Goal: Check status: Check status

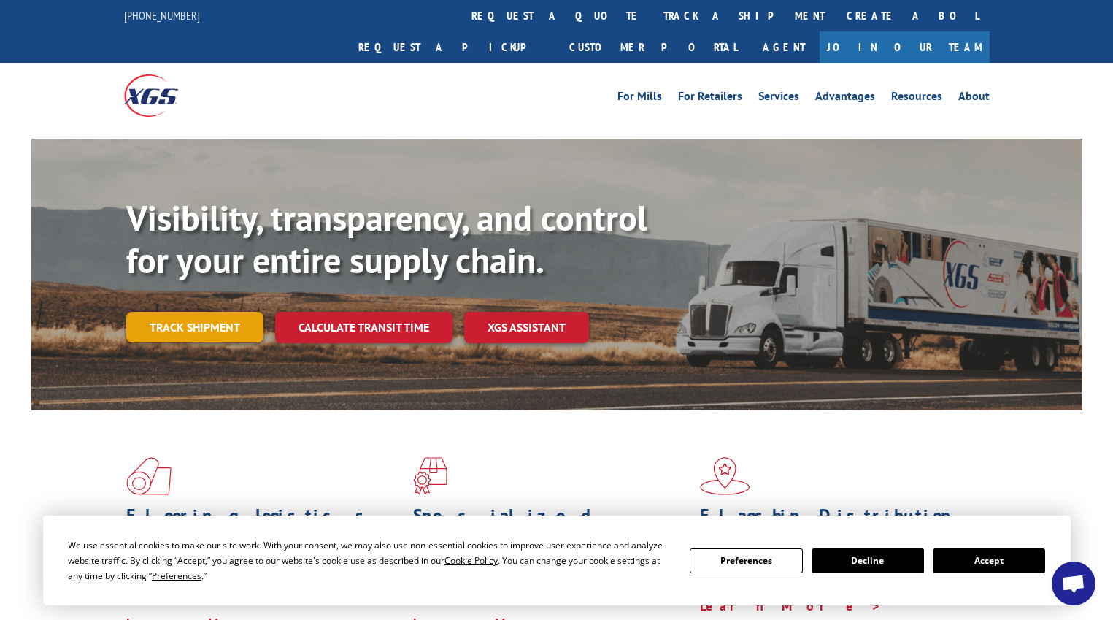
click at [182, 312] on link "Track shipment" at bounding box center [194, 327] width 137 height 31
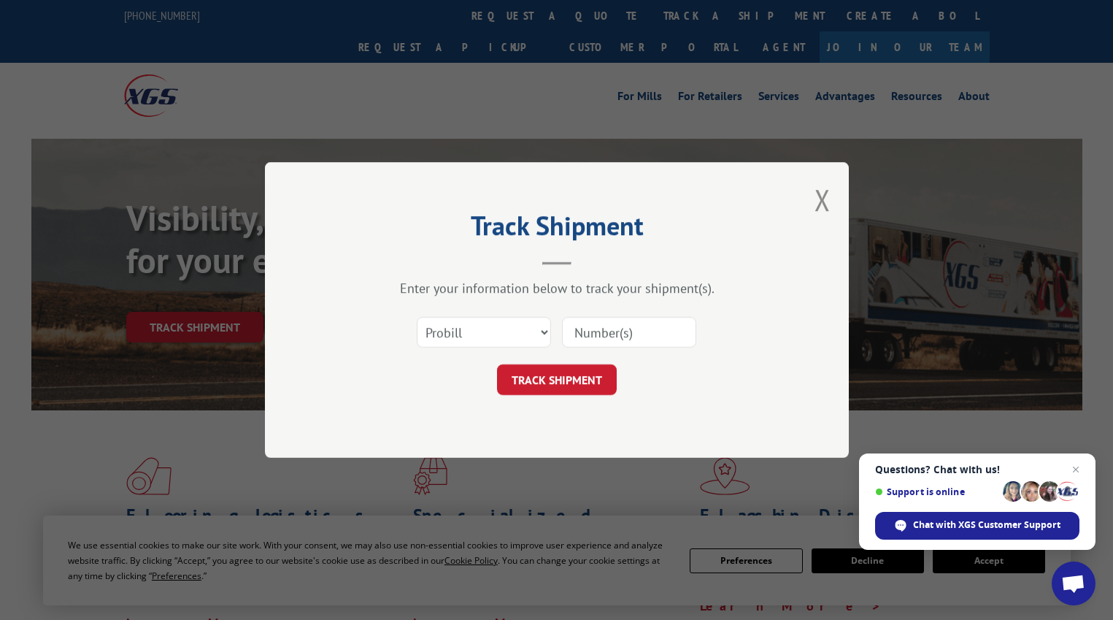
click at [608, 334] on input at bounding box center [629, 332] width 134 height 31
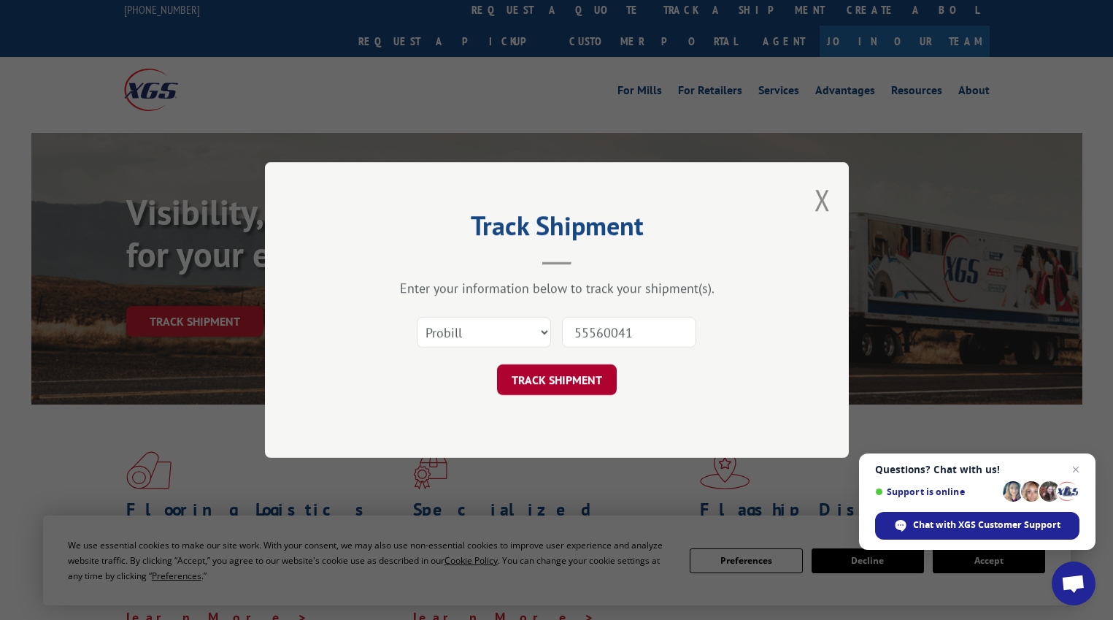
type input "55560041"
click at [576, 385] on button "TRACK SHIPMENT" at bounding box center [557, 379] width 120 height 31
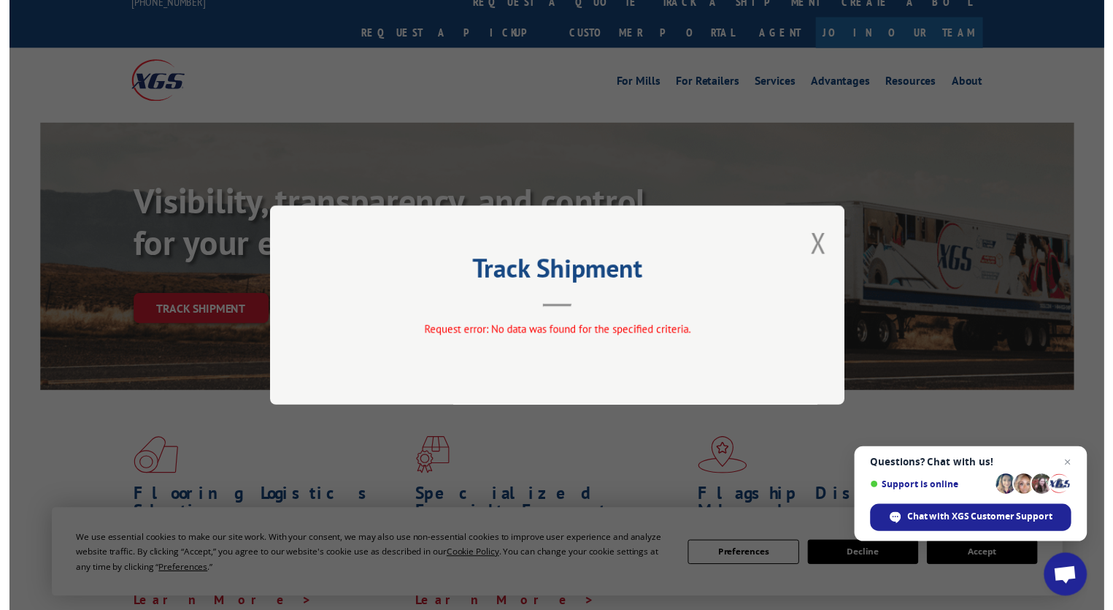
scroll to position [15, 0]
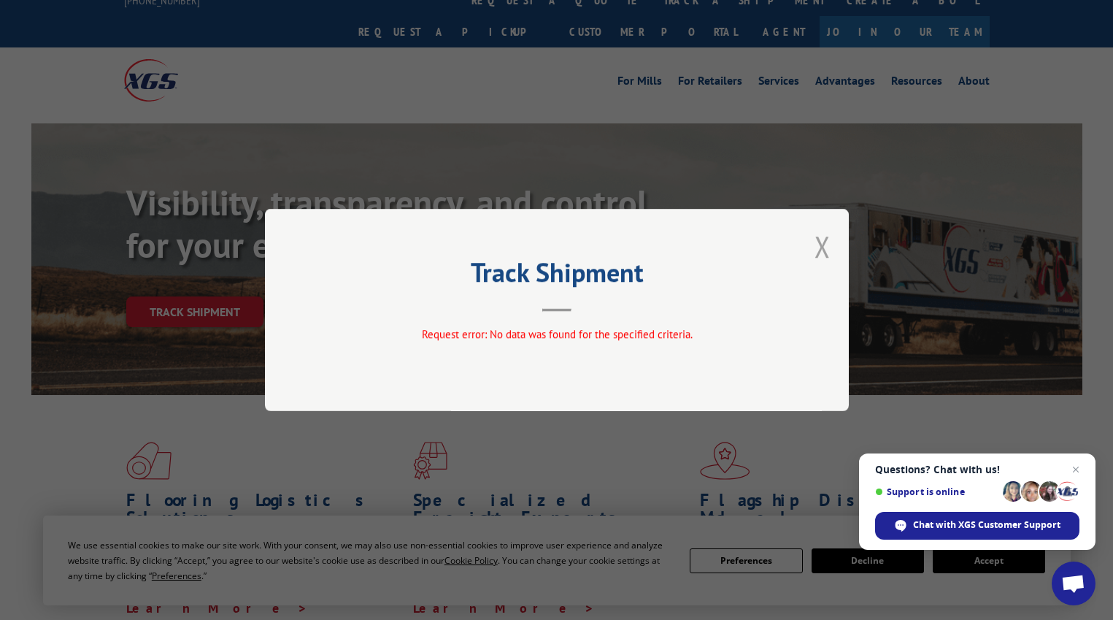
click at [823, 239] on button "Close modal" at bounding box center [823, 246] width 16 height 39
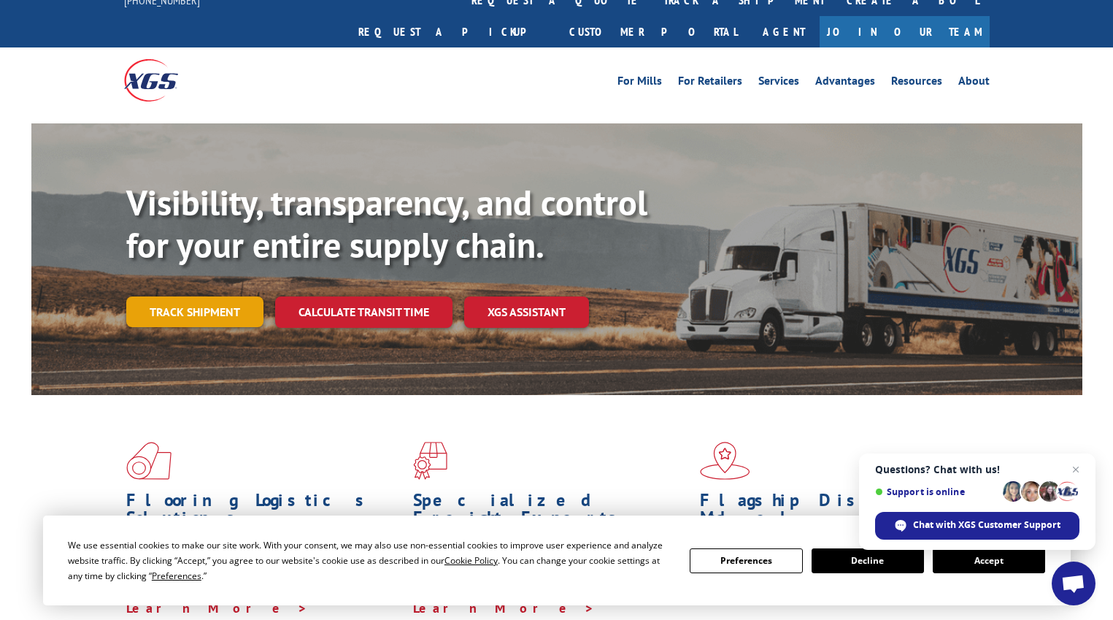
click at [201, 296] on link "Track shipment" at bounding box center [194, 311] width 137 height 31
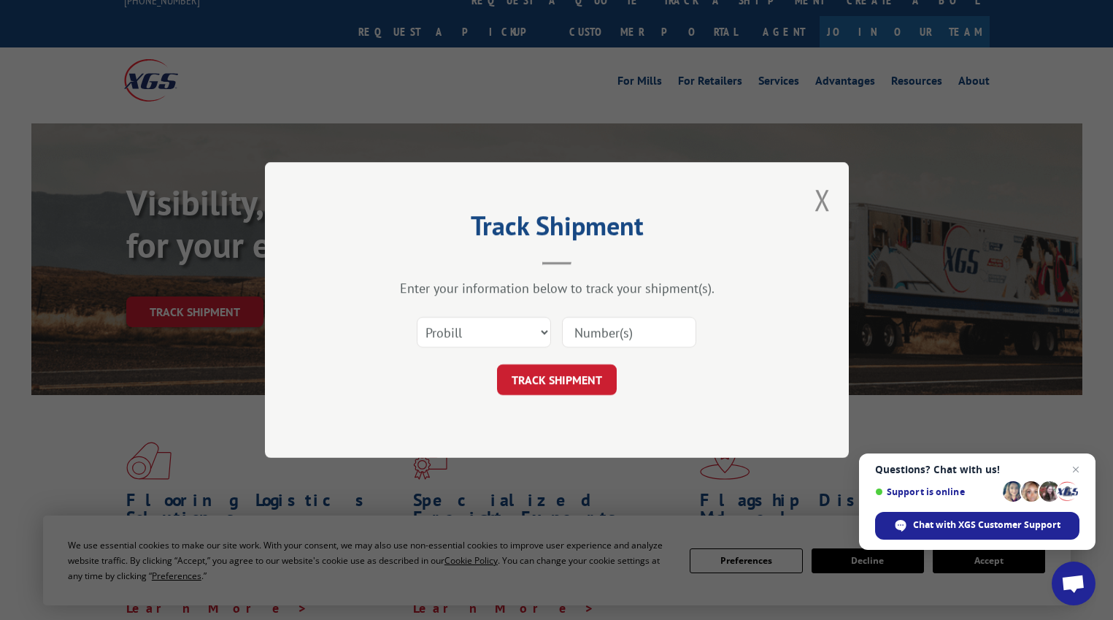
click at [600, 331] on input at bounding box center [629, 332] width 134 height 31
type input "55560173"
click at [553, 382] on button "TRACK SHIPMENT" at bounding box center [557, 379] width 120 height 31
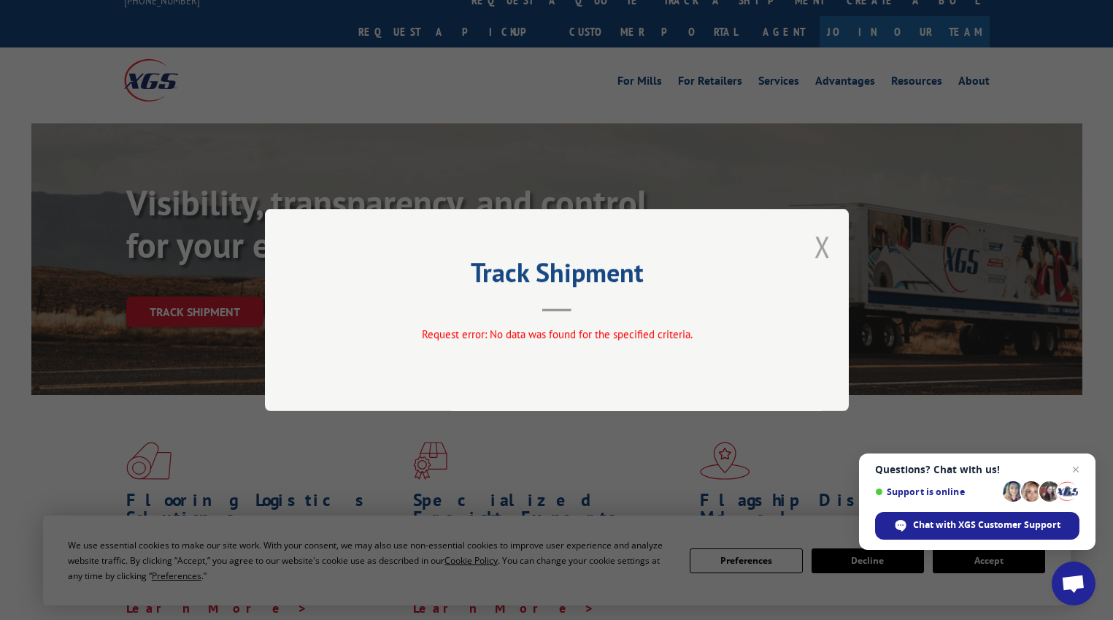
click at [821, 248] on button "Close modal" at bounding box center [823, 246] width 16 height 39
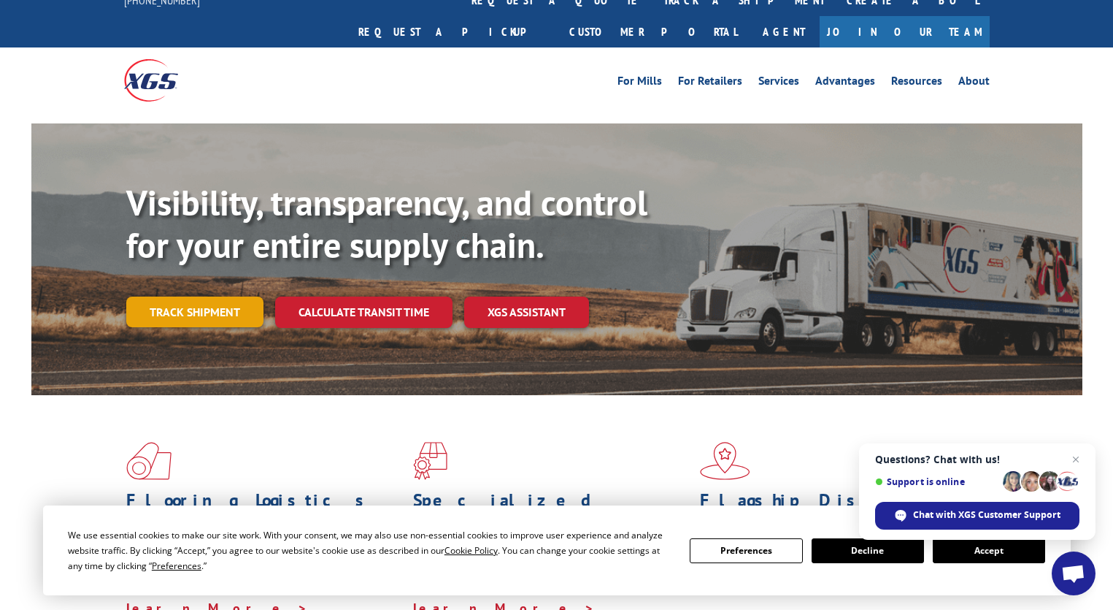
click at [213, 296] on link "Track shipment" at bounding box center [194, 311] width 137 height 31
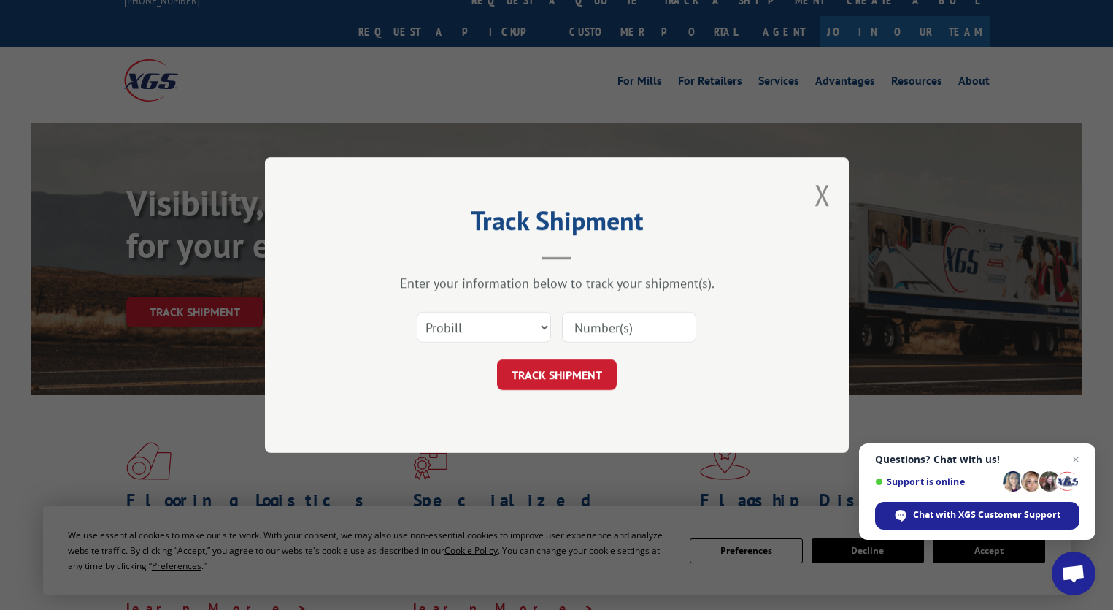
click at [618, 326] on input at bounding box center [629, 327] width 134 height 31
type input "55560175"
click at [564, 372] on button "TRACK SHIPMENT" at bounding box center [557, 374] width 120 height 31
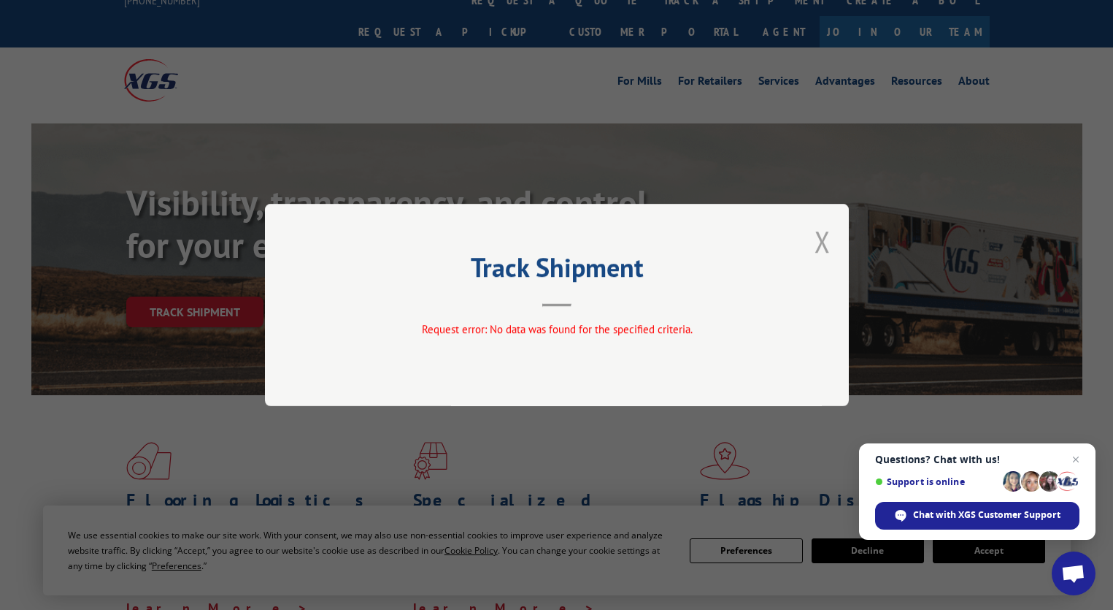
click at [821, 234] on button "Close modal" at bounding box center [823, 241] width 16 height 39
